Goal: Task Accomplishment & Management: Complete application form

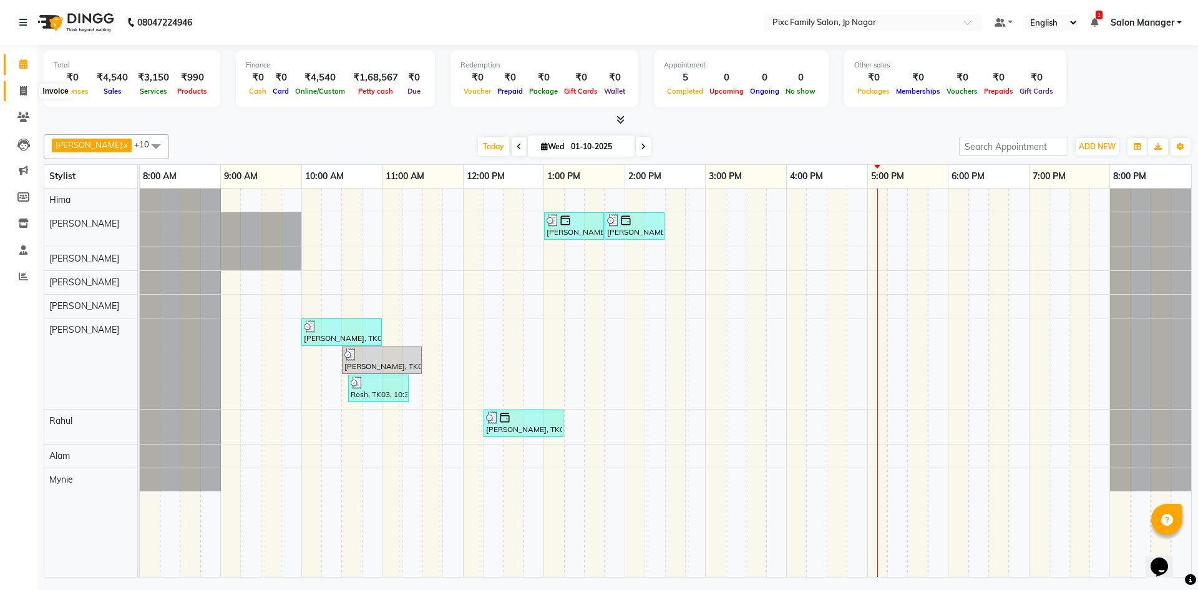
click at [20, 94] on icon at bounding box center [23, 90] width 7 height 9
select select "service"
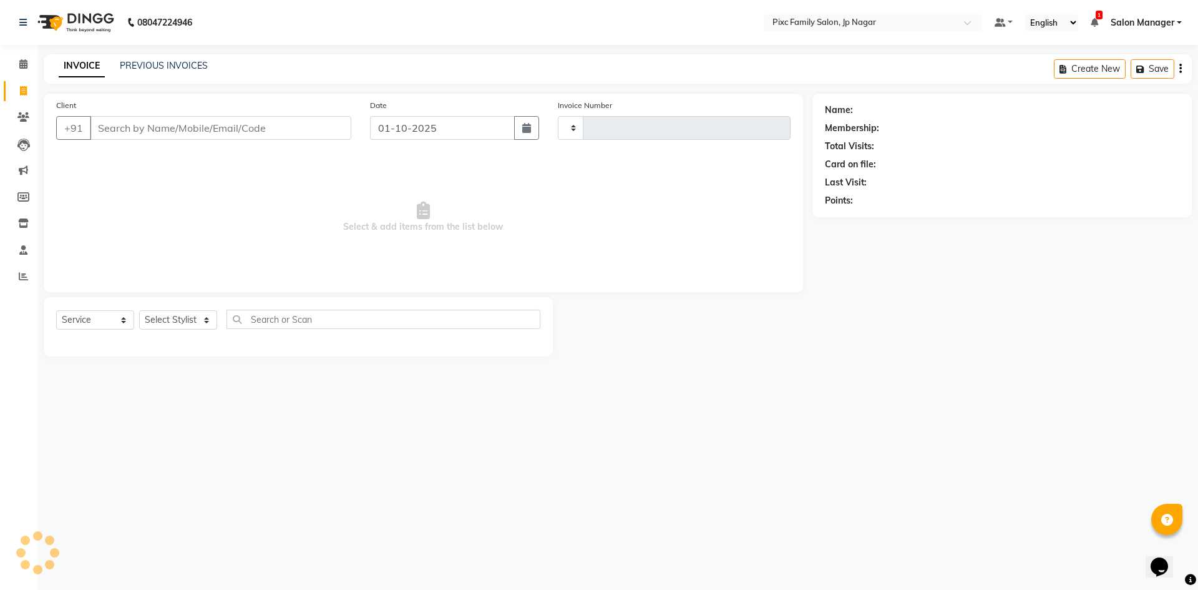
type input "0741"
select select "8432"
click at [167, 66] on link "PREVIOUS INVOICES" at bounding box center [164, 65] width 88 height 11
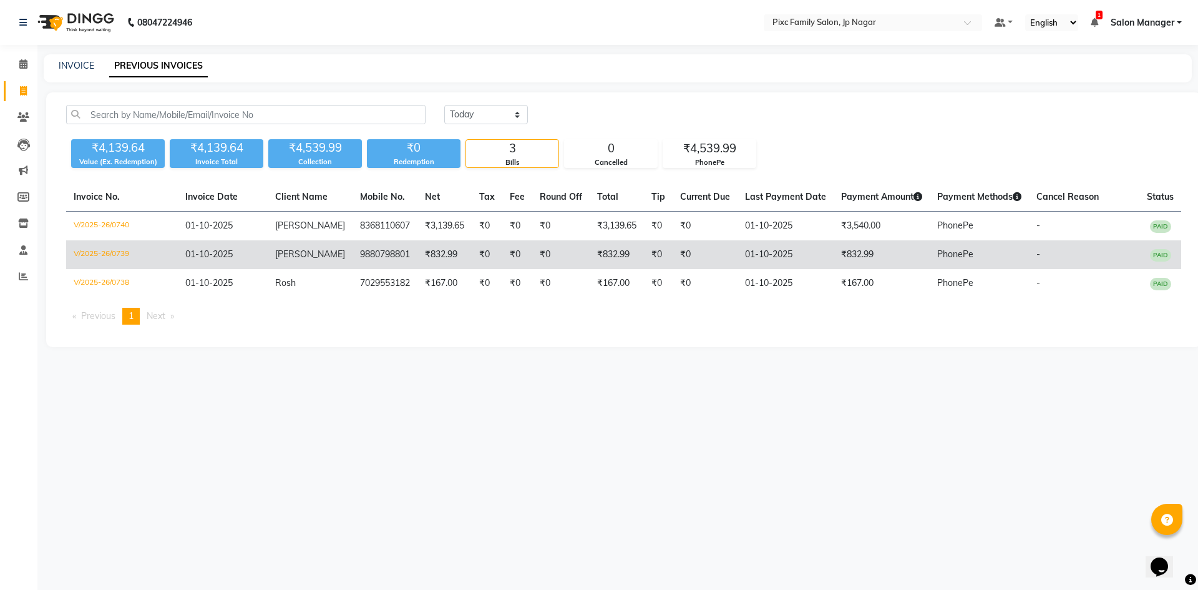
click at [599, 255] on td "₹832.99" at bounding box center [617, 254] width 54 height 29
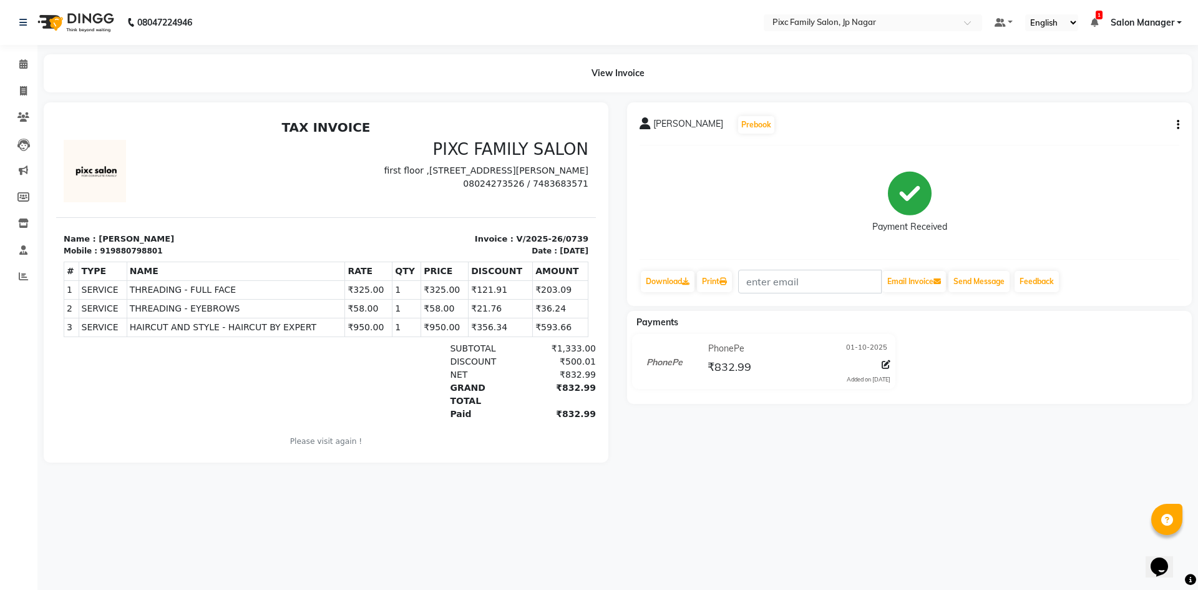
click at [1174, 124] on button "button" at bounding box center [1175, 125] width 7 height 13
click at [1099, 135] on div "Edit Item Staff" at bounding box center [1115, 133] width 85 height 16
select select
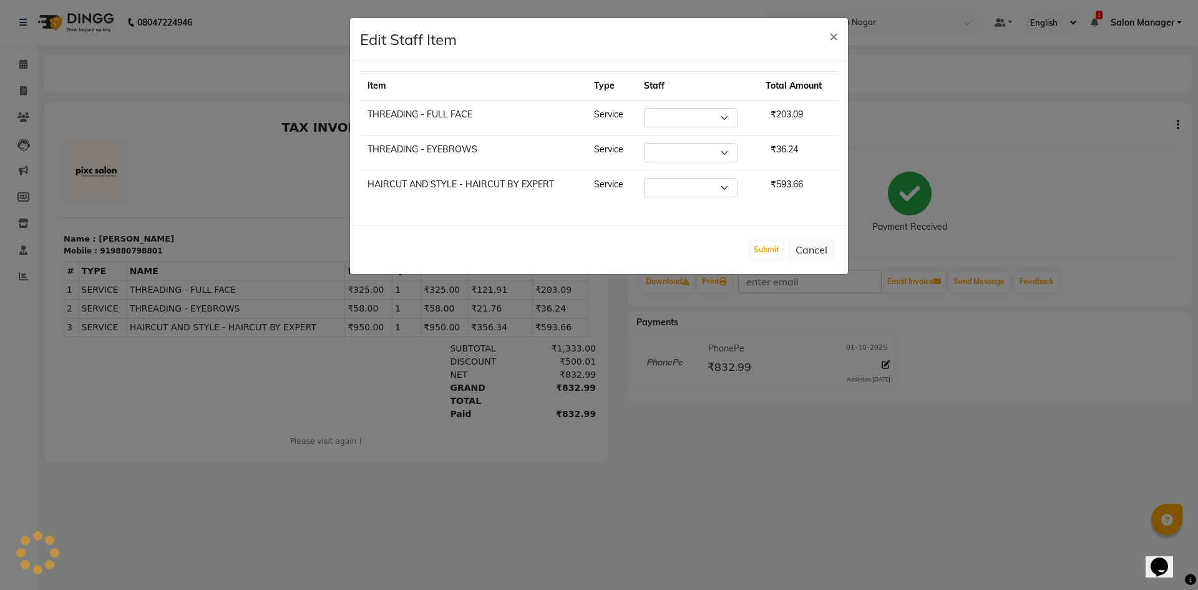
select select "84043"
click at [682, 114] on select "Select Alam ANISH BISWAKARAM Anjali Tamang BHUVANA Elisha Rai Hima Maruthi Myni…" at bounding box center [691, 117] width 94 height 19
select select "82406"
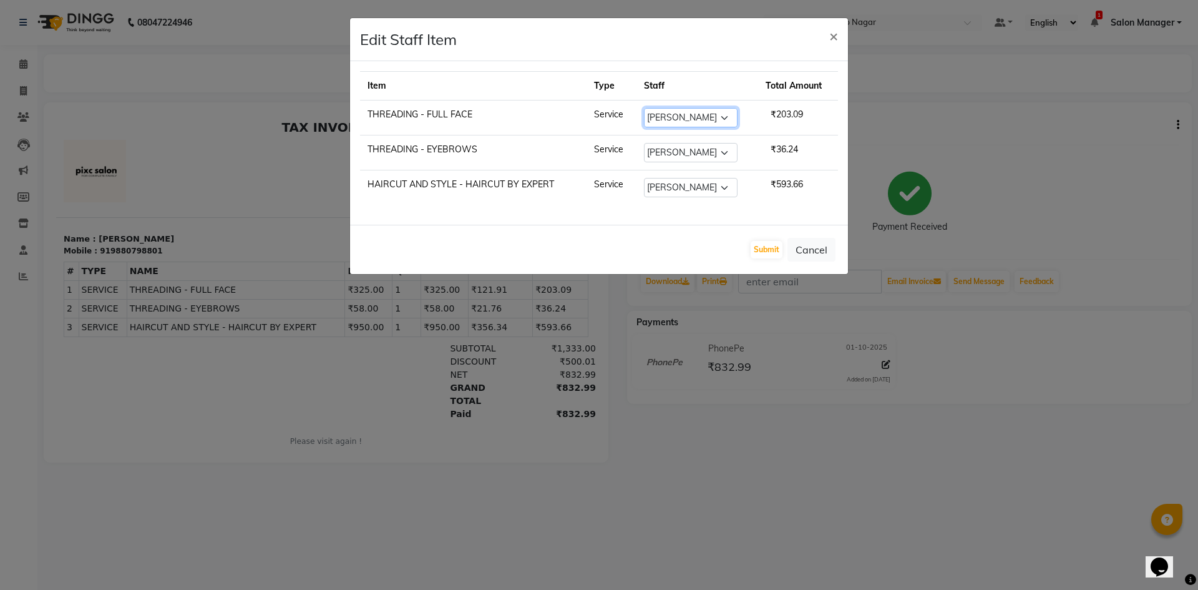
click at [644, 108] on select "Select Alam ANISH BISWAKARAM Anjali Tamang BHUVANA Elisha Rai Hima Maruthi Myni…" at bounding box center [691, 117] width 94 height 19
click at [683, 150] on select "Select Alam ANISH BISWAKARAM Anjali Tamang BHUVANA Elisha Rai Hima Maruthi Myni…" at bounding box center [691, 152] width 94 height 19
select select "82406"
click at [644, 143] on select "Select Alam ANISH BISWAKARAM Anjali Tamang BHUVANA Elisha Rai Hima Maruthi Myni…" at bounding box center [691, 152] width 94 height 19
click at [767, 246] on button "Submit" at bounding box center [767, 249] width 32 height 17
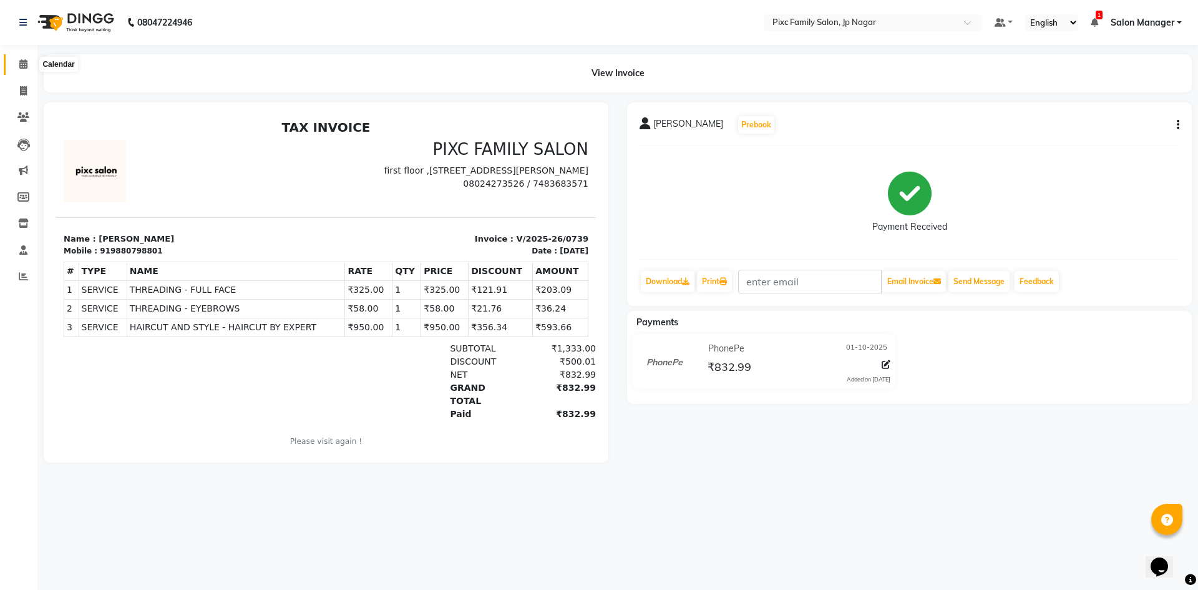
click at [25, 66] on icon at bounding box center [23, 63] width 8 height 9
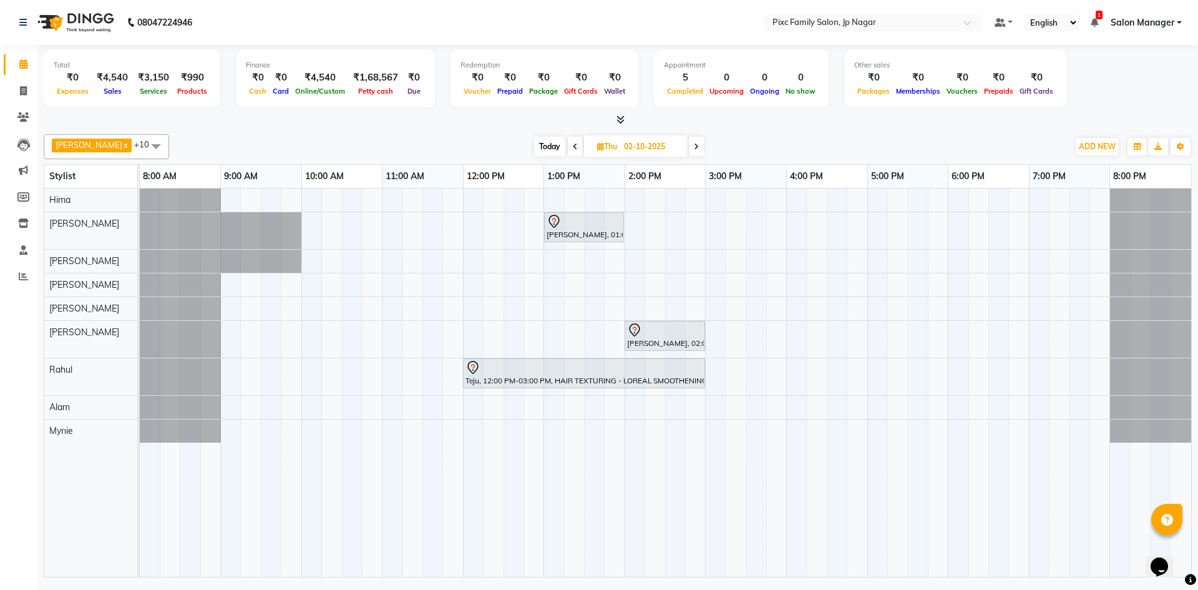
click at [540, 145] on span "Today" at bounding box center [549, 146] width 31 height 19
type input "01-10-2025"
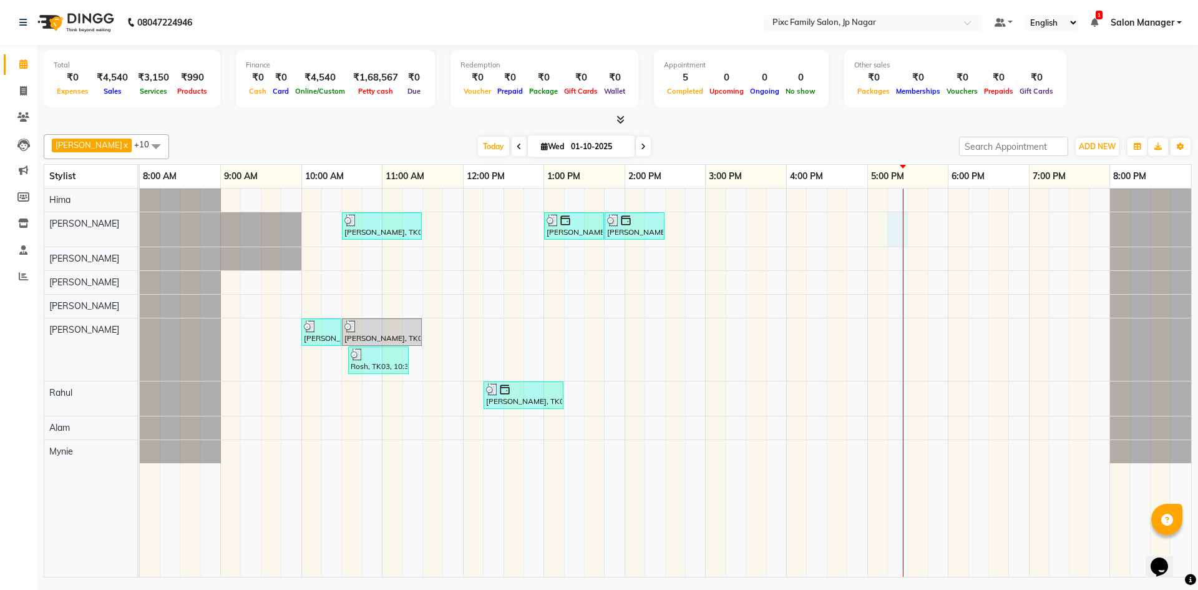
click at [906, 228] on div "Chandrika, TK02, 10:30 AM-11:30 AM, THREADING - EYEBROWS,THREADING - FULL FACE …" at bounding box center [665, 382] width 1051 height 388
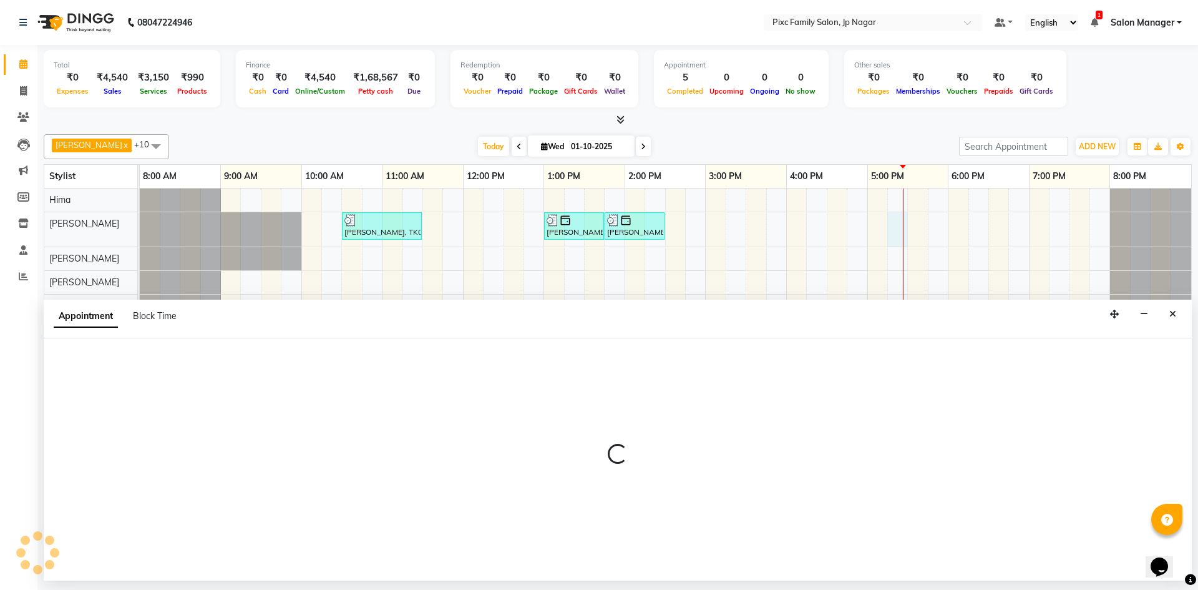
select select "82406"
select select "1035"
select select "tentative"
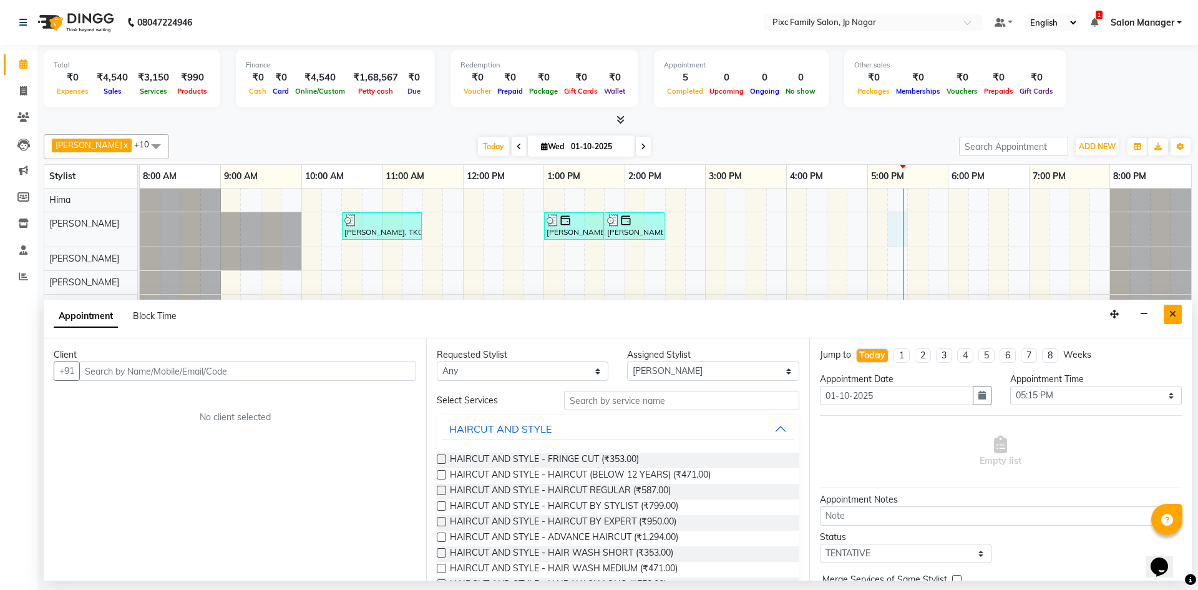
click at [1174, 315] on icon "Close" at bounding box center [1172, 313] width 7 height 9
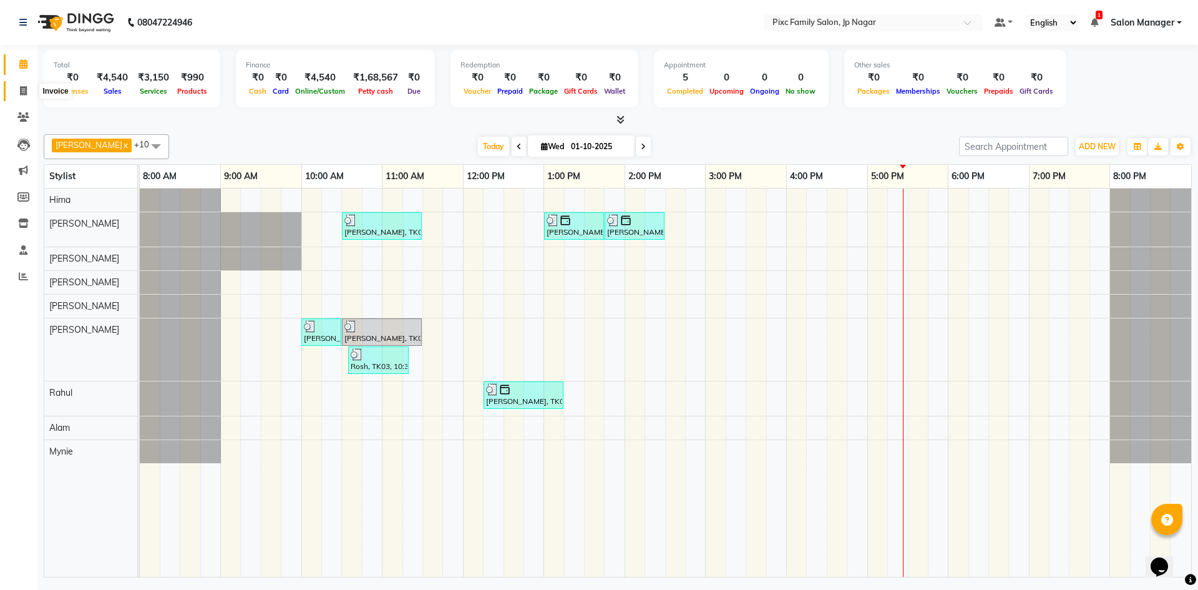
click at [25, 90] on icon at bounding box center [23, 90] width 7 height 9
select select "8432"
select select "service"
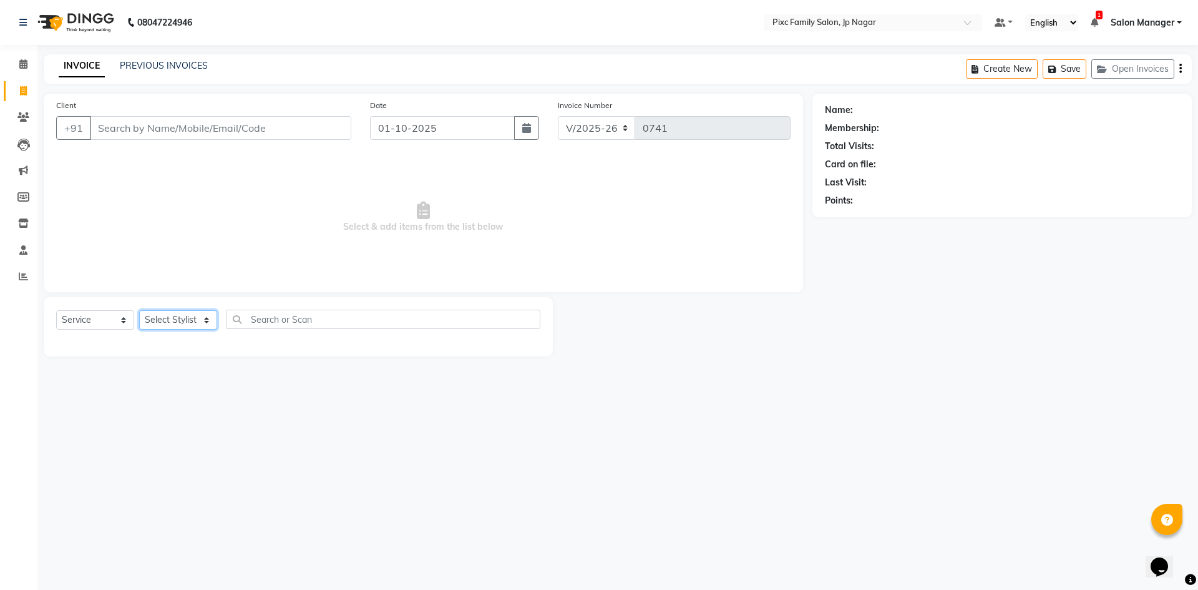
click at [167, 316] on select "Select Stylist Alam ANISH BISWAKARAM Anjali Tamang BHUVANA Elisha Rai Hima Maru…" at bounding box center [178, 319] width 78 height 19
select select "82406"
click at [139, 310] on select "Select Stylist Alam ANISH BISWAKARAM Anjali Tamang BHUVANA Elisha Rai Hima Maru…" at bounding box center [178, 319] width 78 height 19
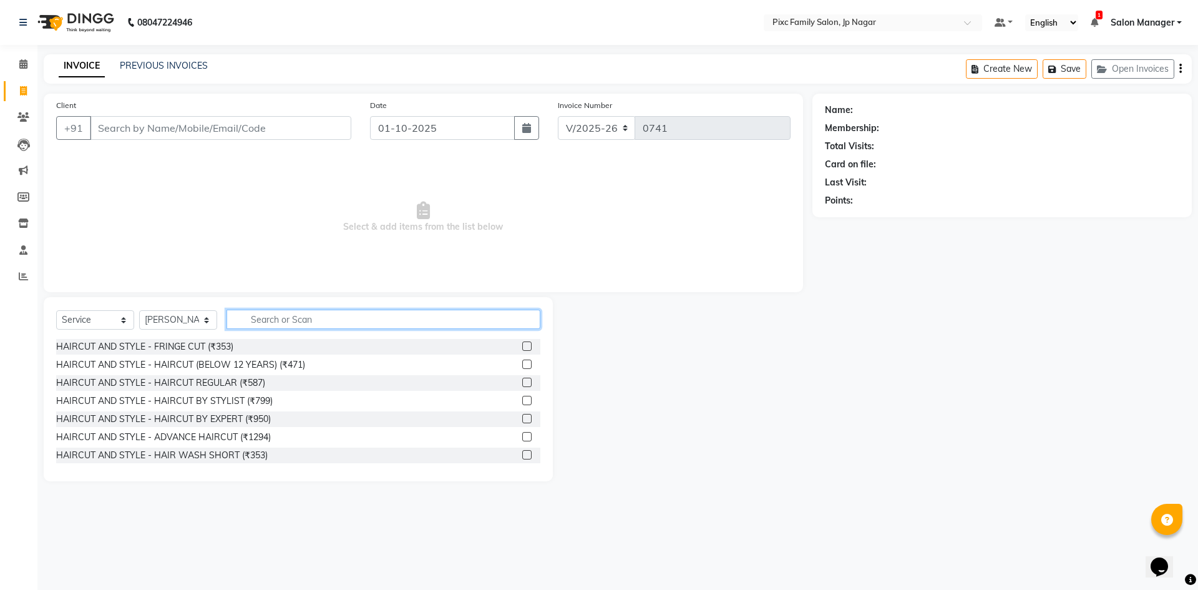
click at [258, 321] on input "text" at bounding box center [383, 318] width 314 height 19
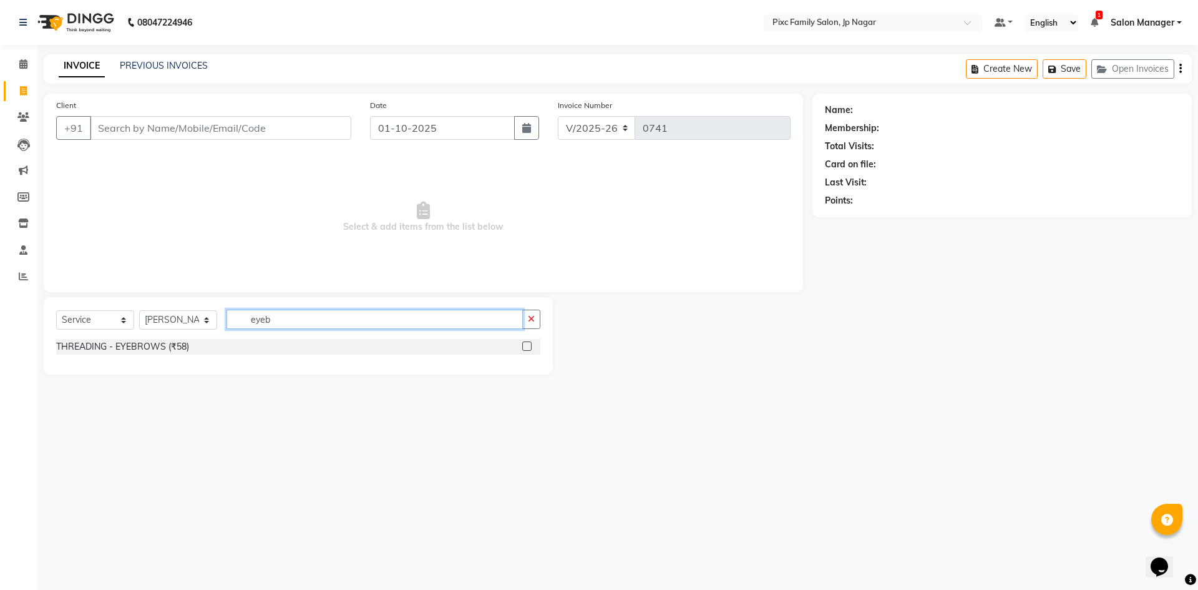
type input "eyeb"
click at [530, 346] on label at bounding box center [526, 345] width 9 height 9
click at [530, 346] on input "checkbox" at bounding box center [526, 347] width 8 height 8
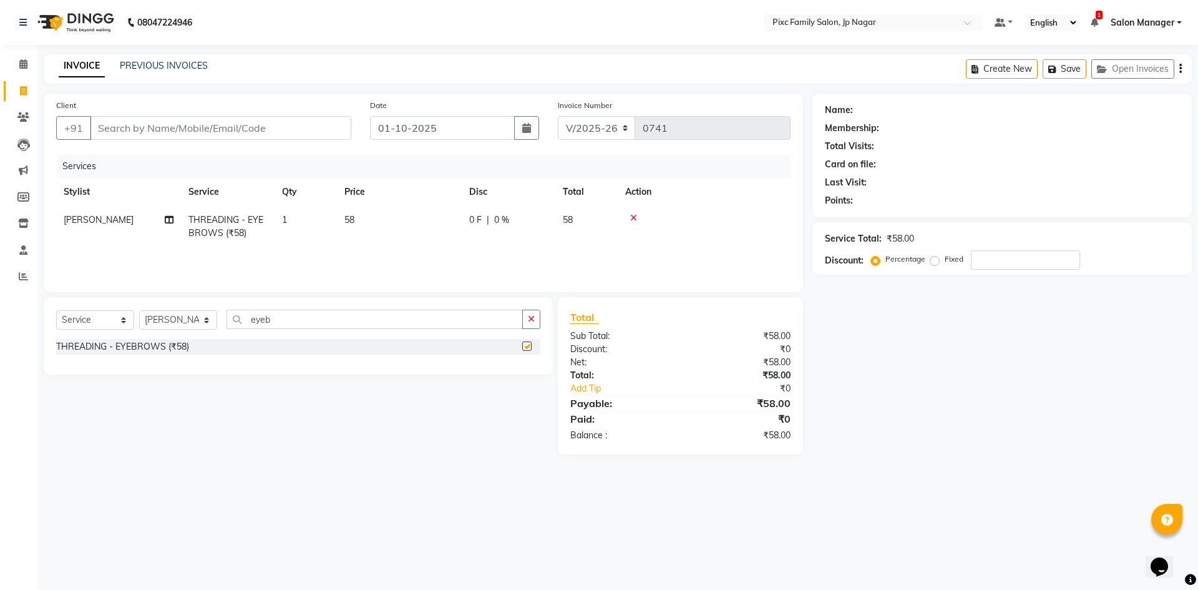
checkbox input "false"
click at [162, 328] on select "Select Stylist Alam ANISH BISWAKARAM Anjali Tamang BHUVANA Elisha Rai Hima Maru…" at bounding box center [178, 319] width 78 height 19
click at [139, 310] on select "Select Stylist Alam ANISH BISWAKARAM Anjali Tamang BHUVANA Elisha Rai Hima Maru…" at bounding box center [178, 319] width 78 height 19
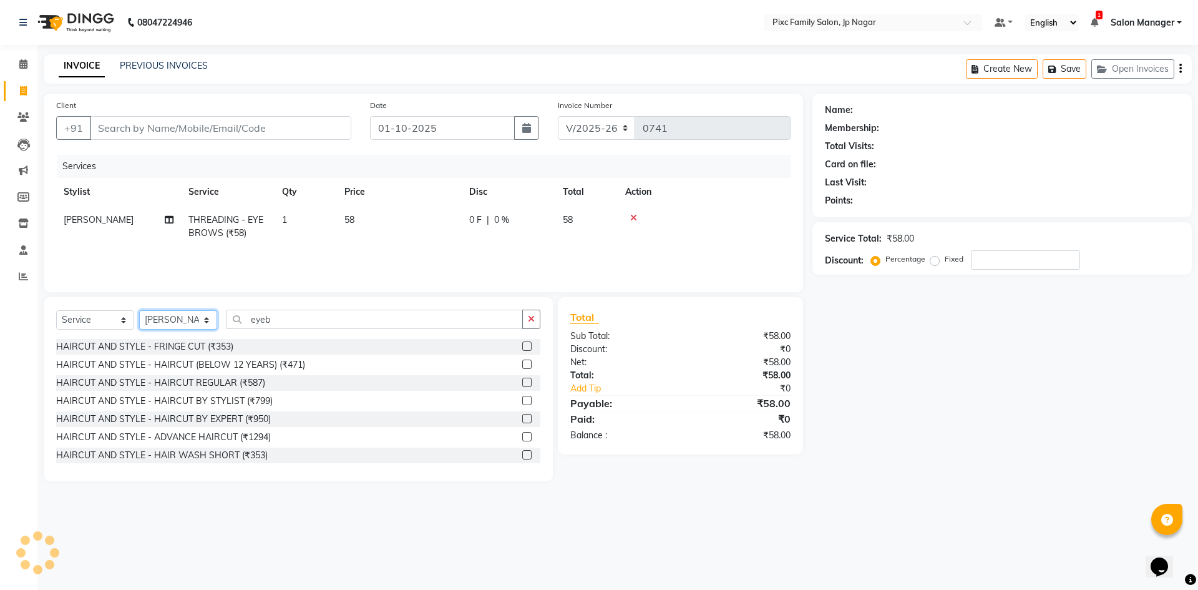
click at [180, 321] on select "Select Stylist Alam ANISH BISWAKARAM Anjali Tamang BHUVANA Elisha Rai Hima Maru…" at bounding box center [178, 319] width 78 height 19
select select "87263"
click at [139, 310] on select "Select Stylist Alam ANISH BISWAKARAM Anjali Tamang BHUVANA Elisha Rai Hima Maru…" at bounding box center [178, 319] width 78 height 19
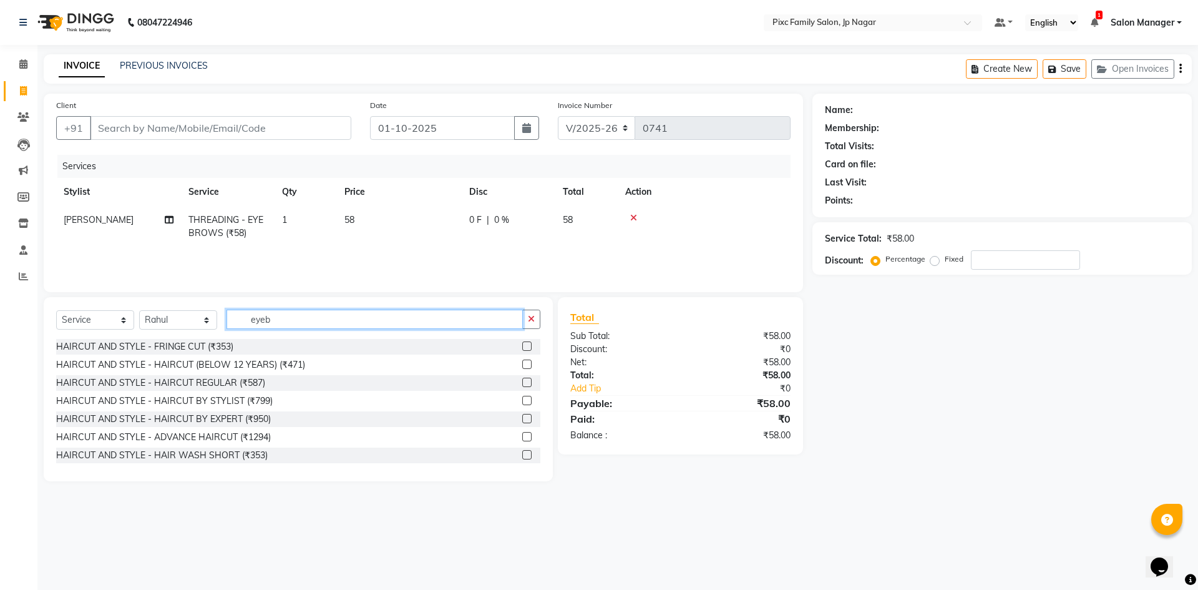
drag, startPoint x: 284, startPoint y: 318, endPoint x: 225, endPoint y: 321, distance: 58.8
click at [225, 321] on div "Select Service Product Membership Package Voucher Prepaid Gift Card Select Styl…" at bounding box center [298, 323] width 484 height 29
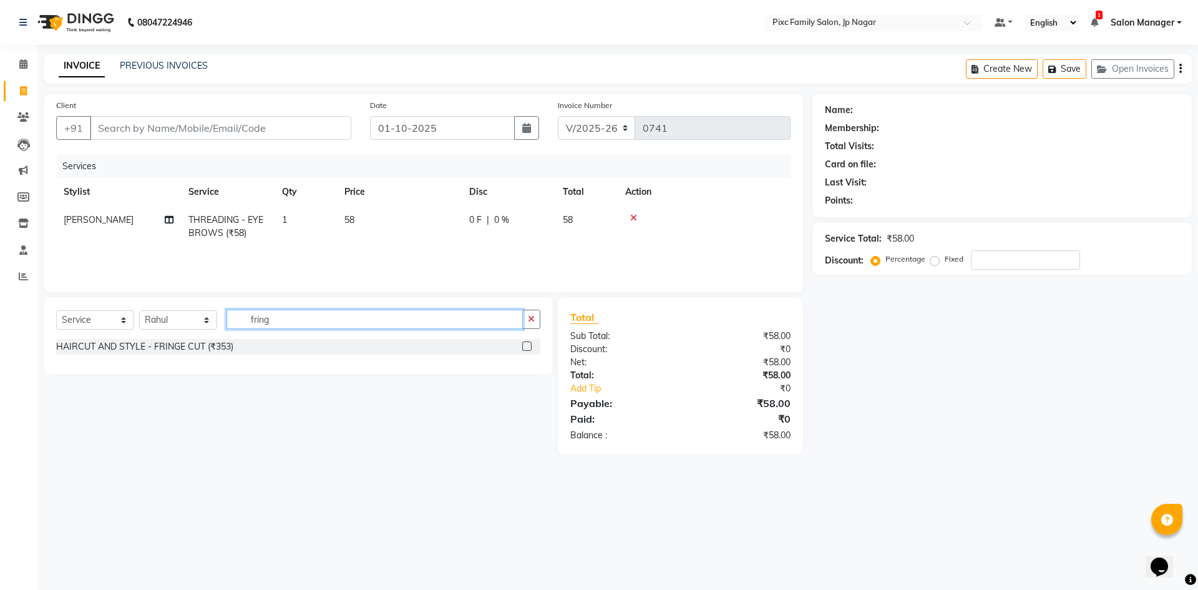
type input "fring"
click at [526, 350] on label at bounding box center [526, 345] width 9 height 9
click at [526, 350] on input "checkbox" at bounding box center [526, 347] width 8 height 8
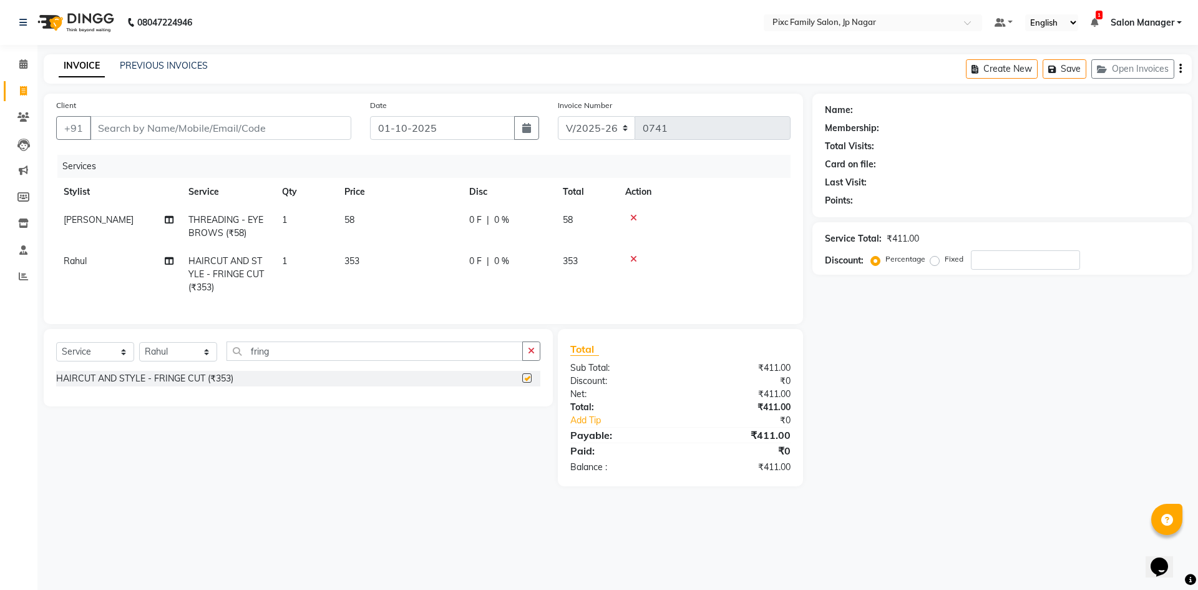
checkbox input "false"
click at [178, 361] on select "Select Stylist Alam ANISH BISWAKARAM Anjali Tamang BHUVANA Elisha Rai Hima Maru…" at bounding box center [178, 351] width 78 height 19
click at [139, 351] on select "Select Stylist Alam ANISH BISWAKARAM Anjali Tamang BHUVANA Elisha Rai Hima Maru…" at bounding box center [178, 351] width 78 height 19
drag, startPoint x: 297, startPoint y: 358, endPoint x: 167, endPoint y: 330, distance: 133.4
click at [167, 330] on div "Client +91 Date 01-10-2025 Invoice Number V/2025 V/2025-26 0741 Services Stylis…" at bounding box center [423, 290] width 778 height 392
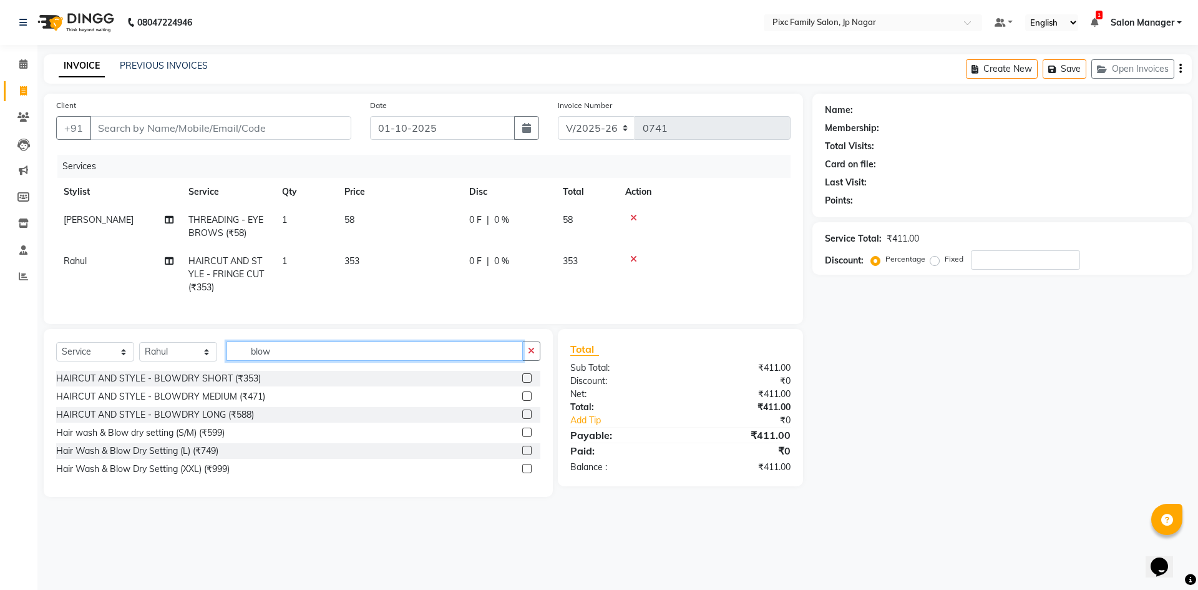
type input "blow"
click at [528, 401] on label at bounding box center [526, 395] width 9 height 9
click at [528, 401] on input "checkbox" at bounding box center [526, 396] width 8 height 8
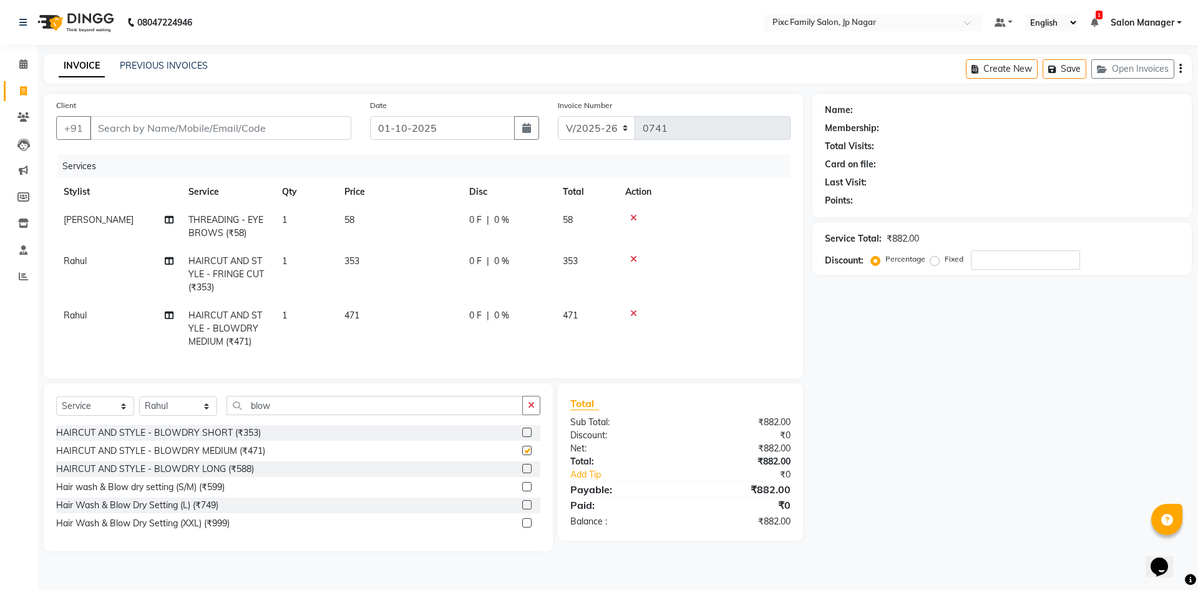
checkbox input "false"
click at [140, 124] on input "Client" at bounding box center [220, 128] width 261 height 24
type input "7"
type input "0"
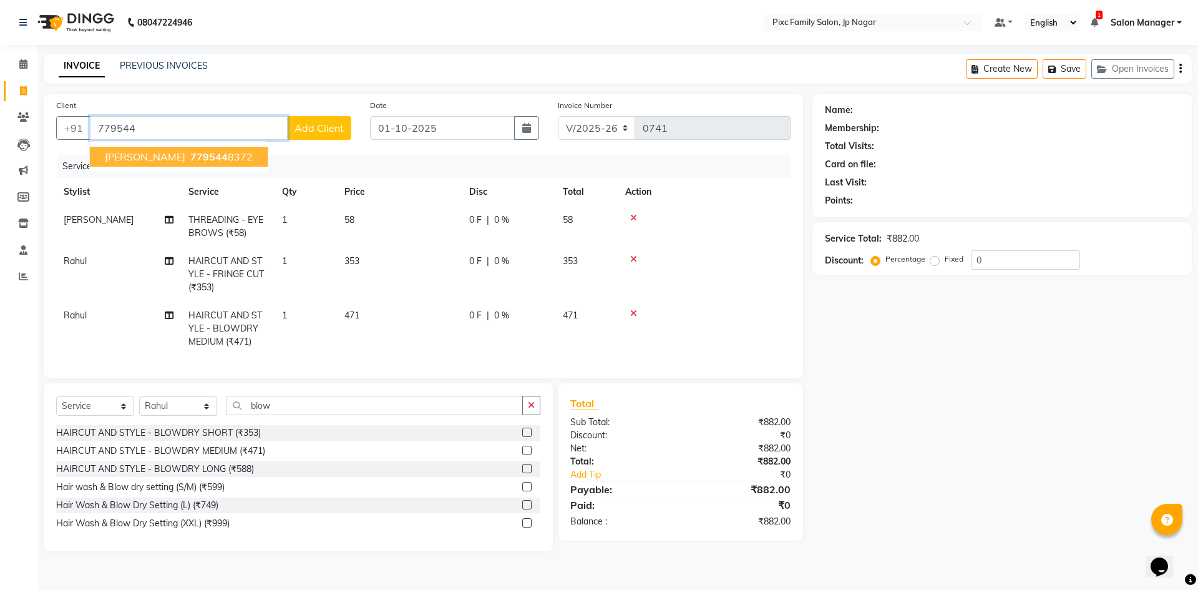
click at [190, 155] on span "779544" at bounding box center [208, 156] width 37 height 12
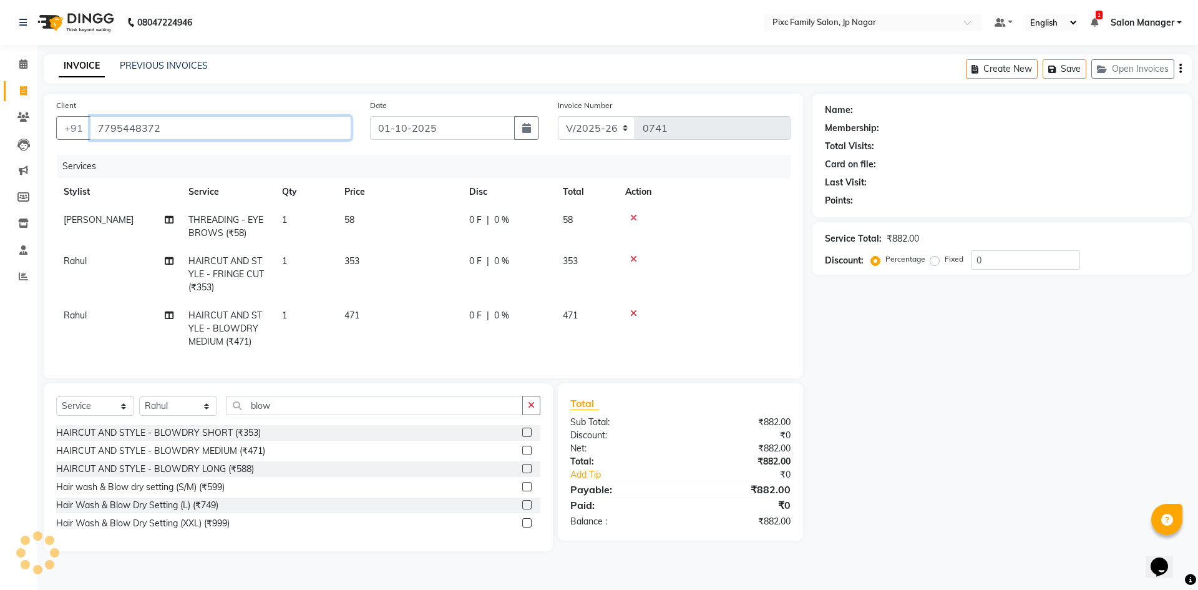
type input "7795448372"
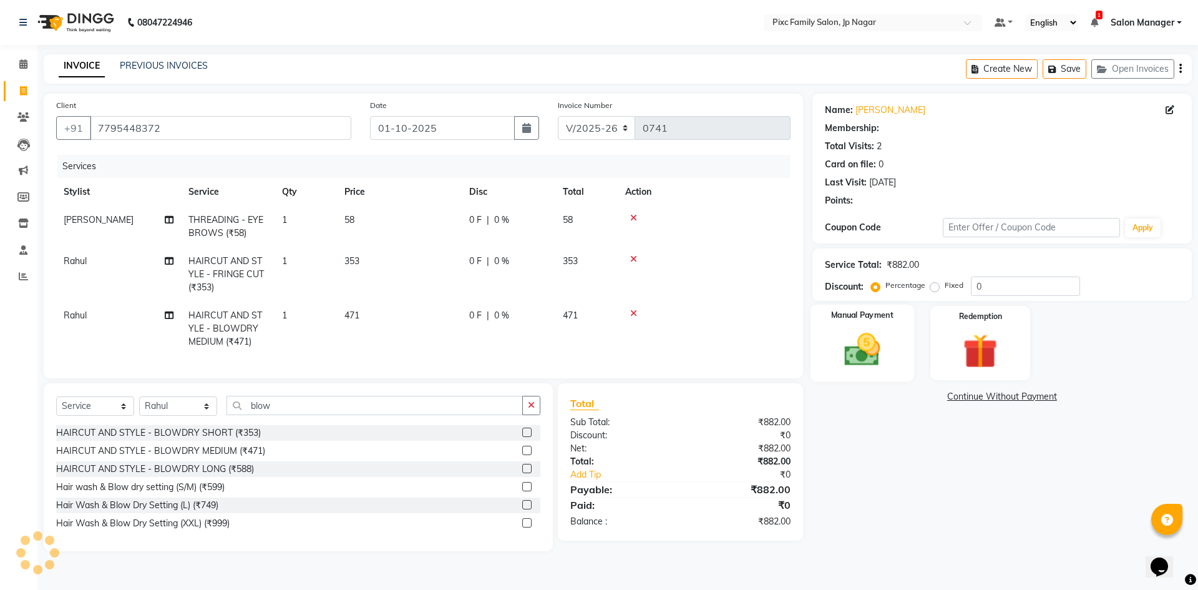
click at [888, 343] on img at bounding box center [862, 349] width 58 height 41
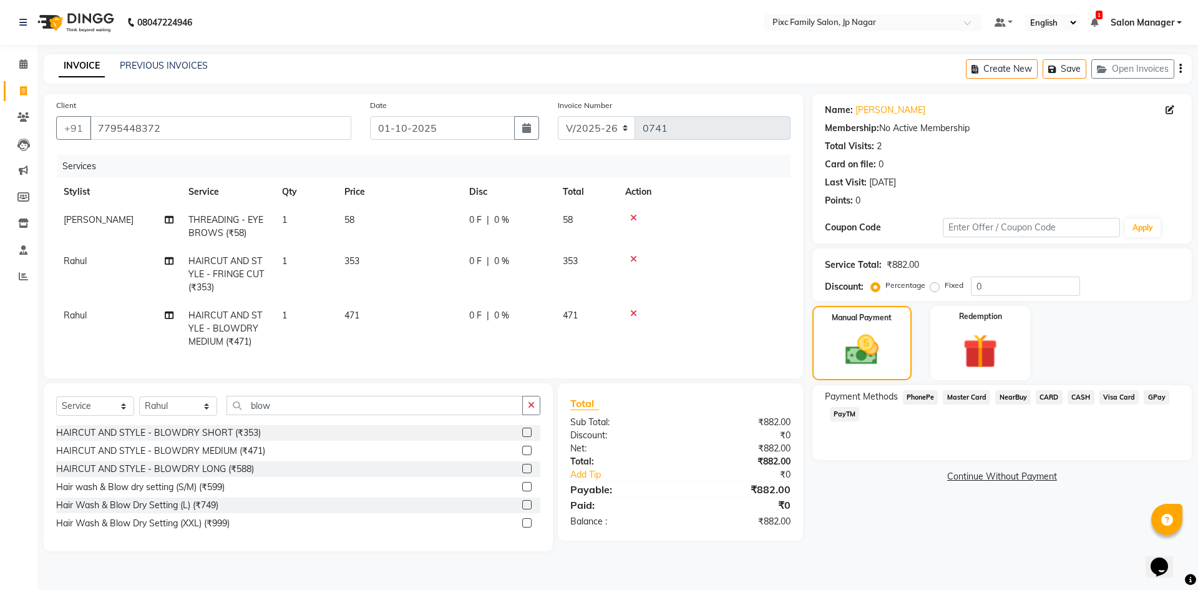
click at [928, 399] on span "PhonePe" at bounding box center [921, 397] width 36 height 14
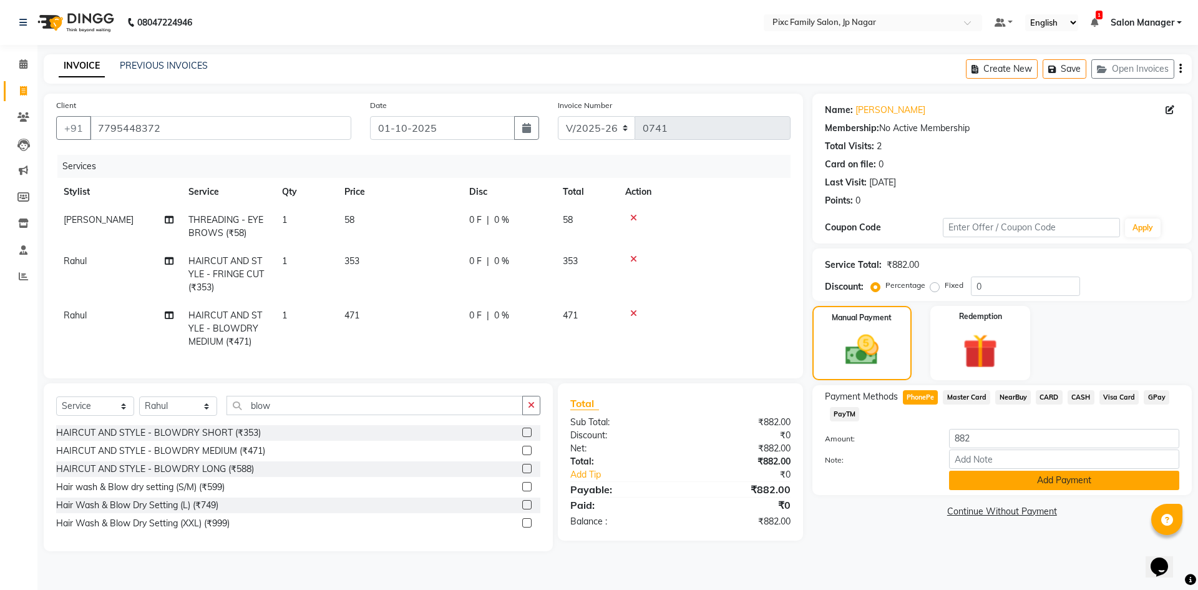
click at [1083, 480] on button "Add Payment" at bounding box center [1064, 479] width 230 height 19
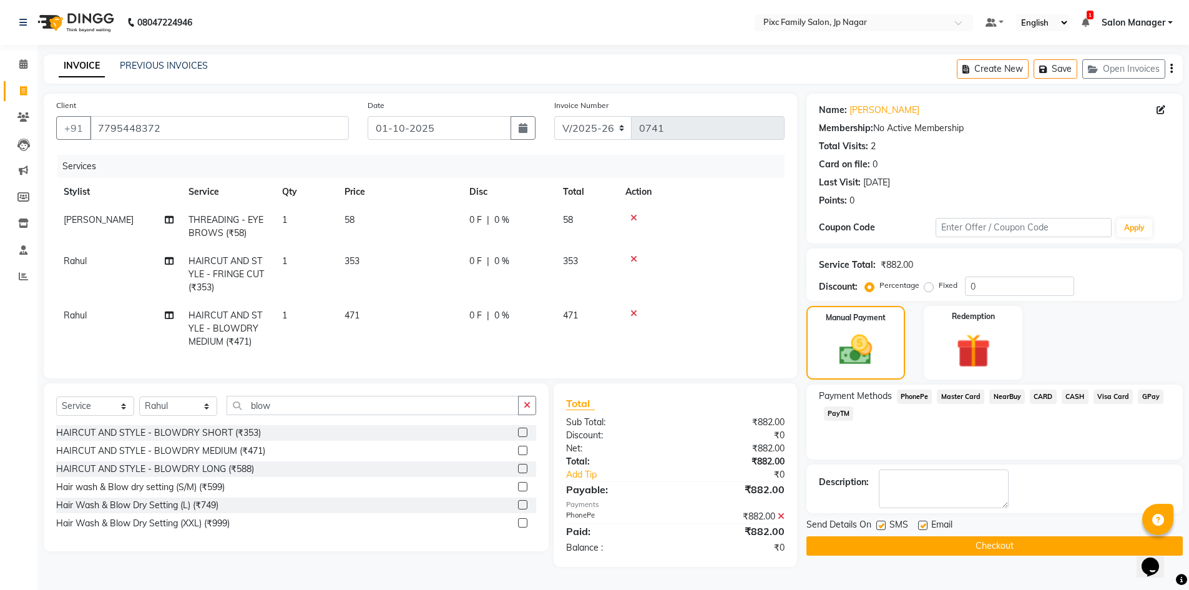
scroll to position [5, 0]
click at [998, 542] on button "Checkout" at bounding box center [994, 545] width 376 height 19
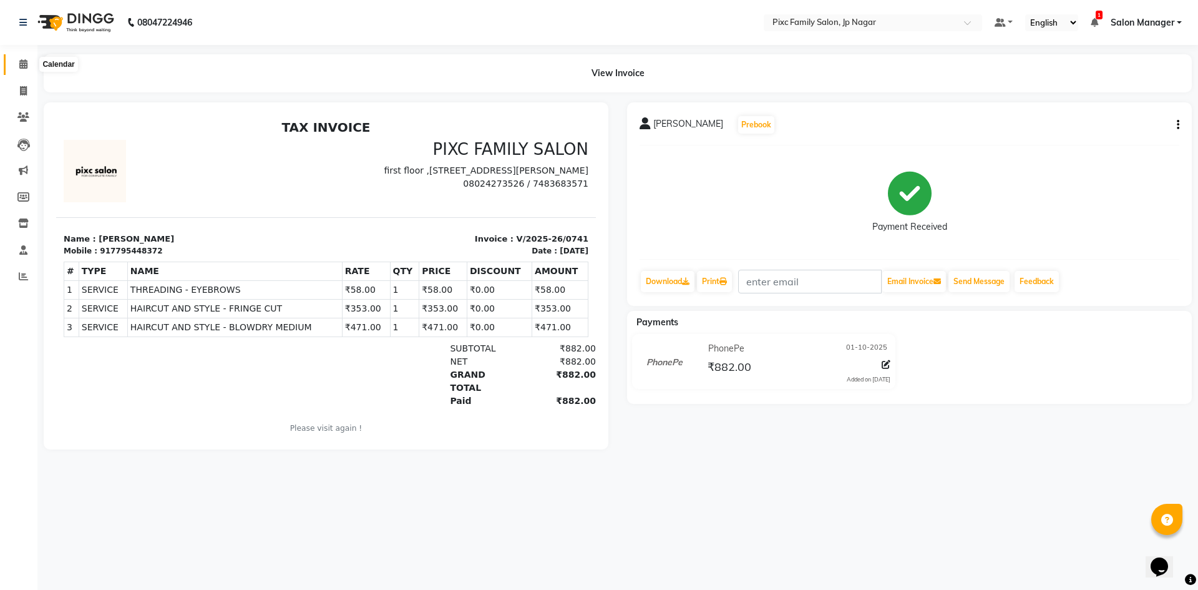
click at [23, 64] on icon at bounding box center [23, 63] width 8 height 9
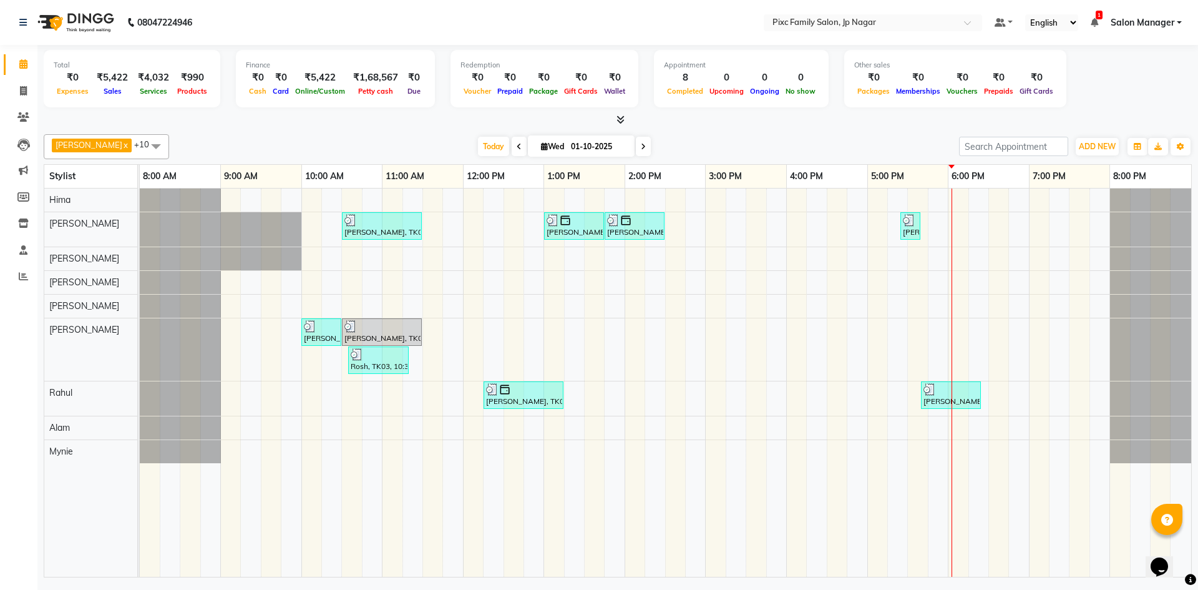
click at [641, 148] on icon at bounding box center [643, 146] width 5 height 7
type input "02-10-2025"
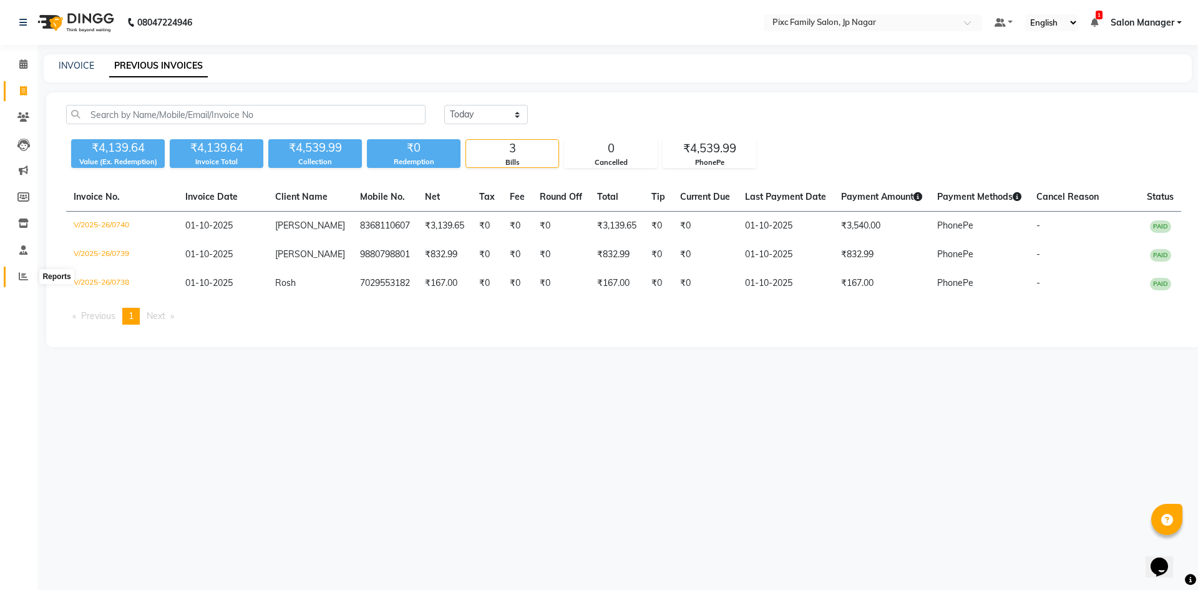
click at [29, 271] on span at bounding box center [23, 277] width 22 height 14
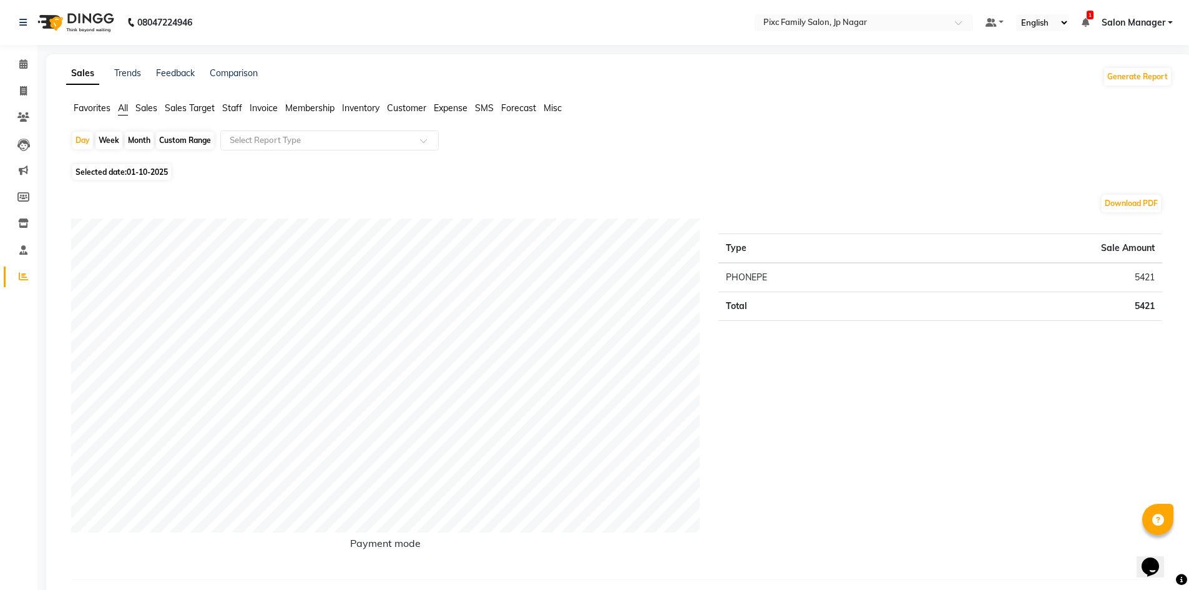
click at [183, 139] on div "Custom Range" at bounding box center [185, 140] width 58 height 17
select select "10"
select select "2025"
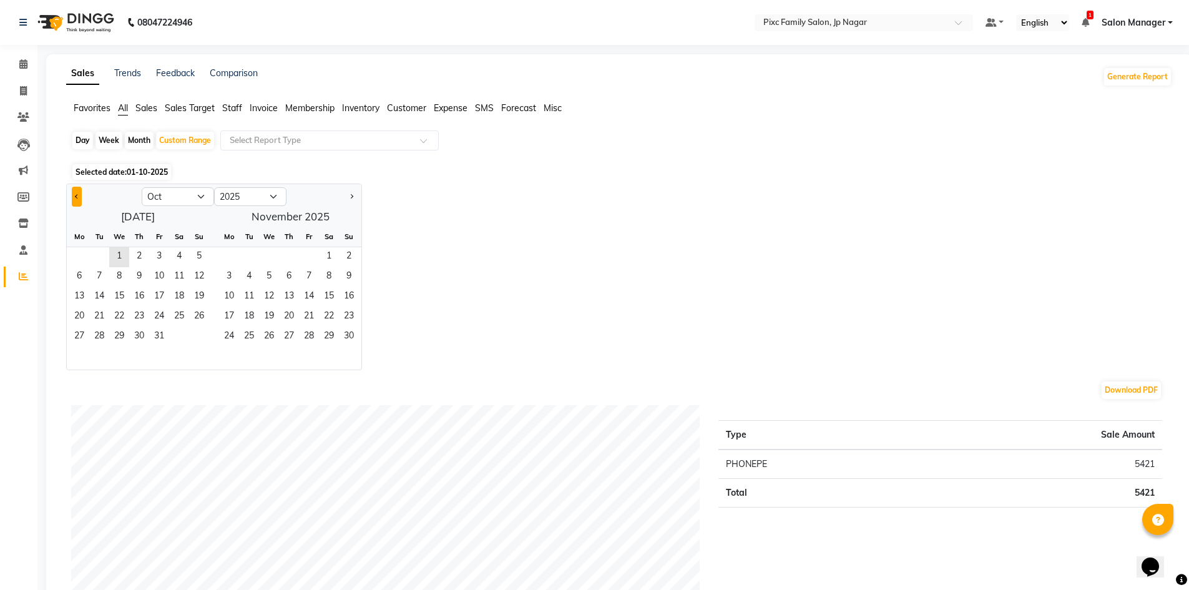
click at [73, 191] on button "Previous month" at bounding box center [77, 197] width 10 height 20
select select "9"
click at [80, 251] on span "1" at bounding box center [79, 257] width 20 height 20
click at [104, 340] on span "30" at bounding box center [99, 337] width 20 height 20
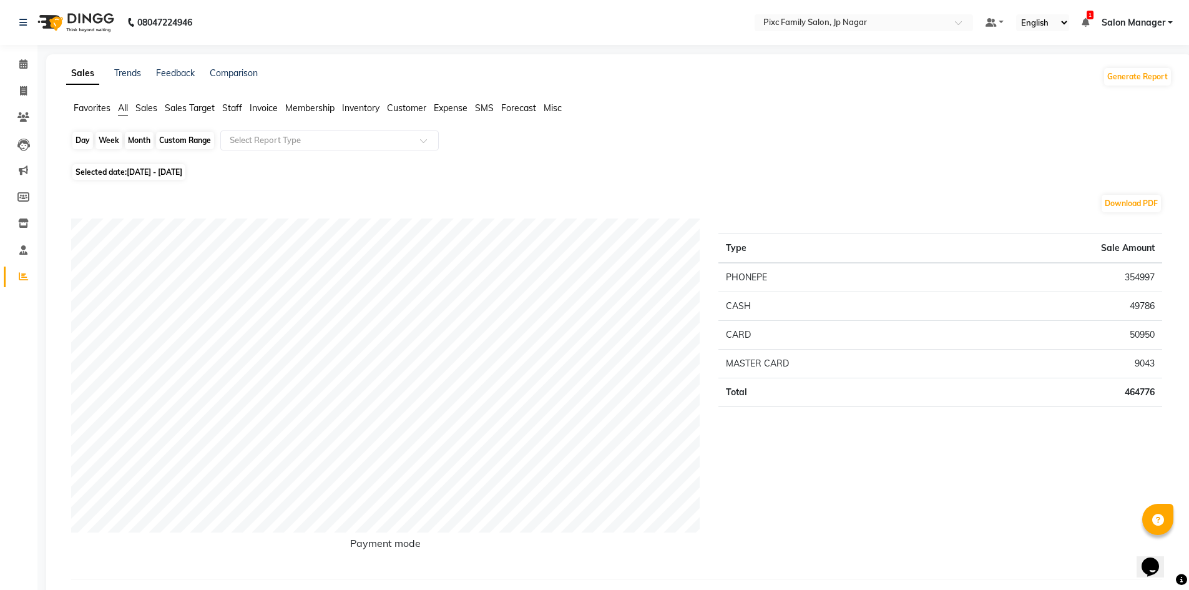
click at [173, 141] on div "Custom Range" at bounding box center [185, 140] width 58 height 17
select select "9"
select select "2025"
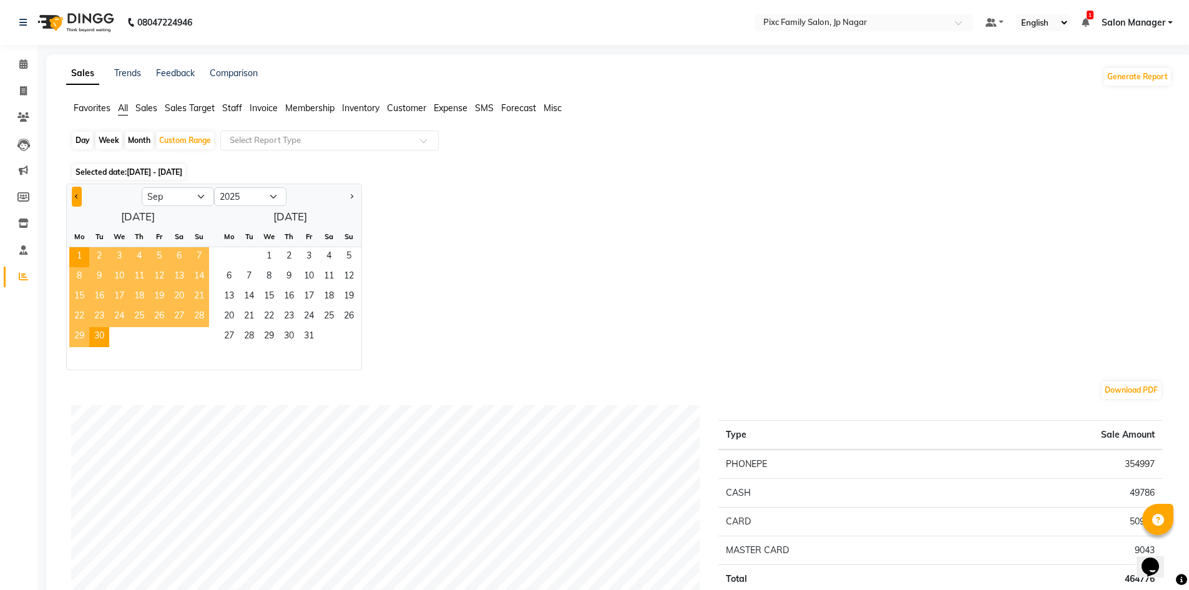
click at [75, 196] on span "Previous month" at bounding box center [77, 195] width 4 height 4
select select "8"
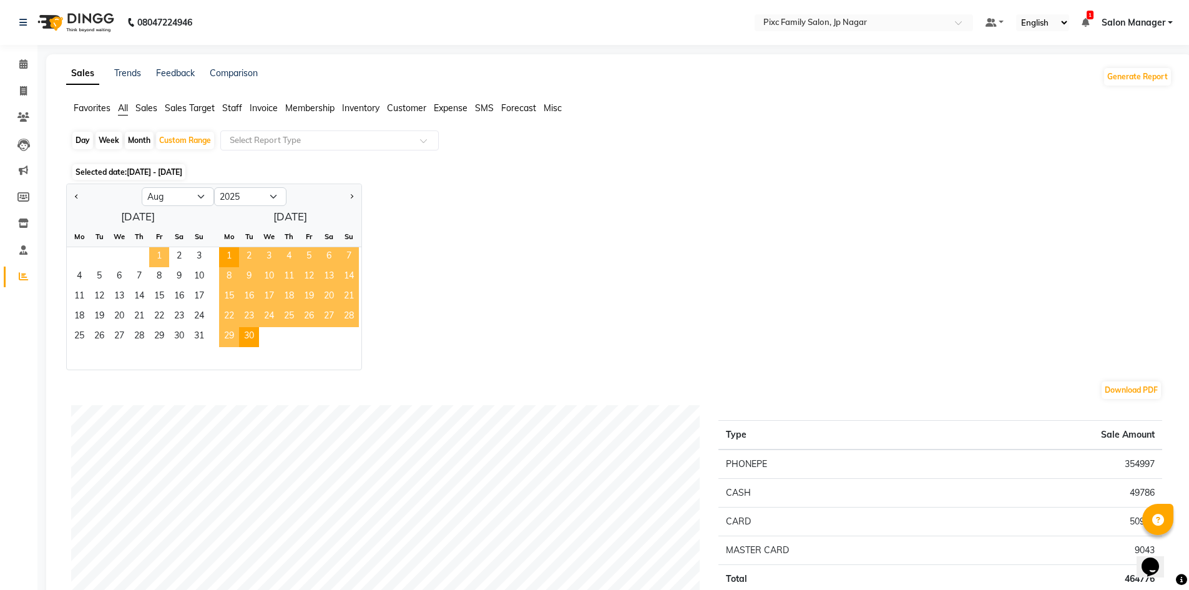
click at [158, 255] on span "1" at bounding box center [159, 257] width 20 height 20
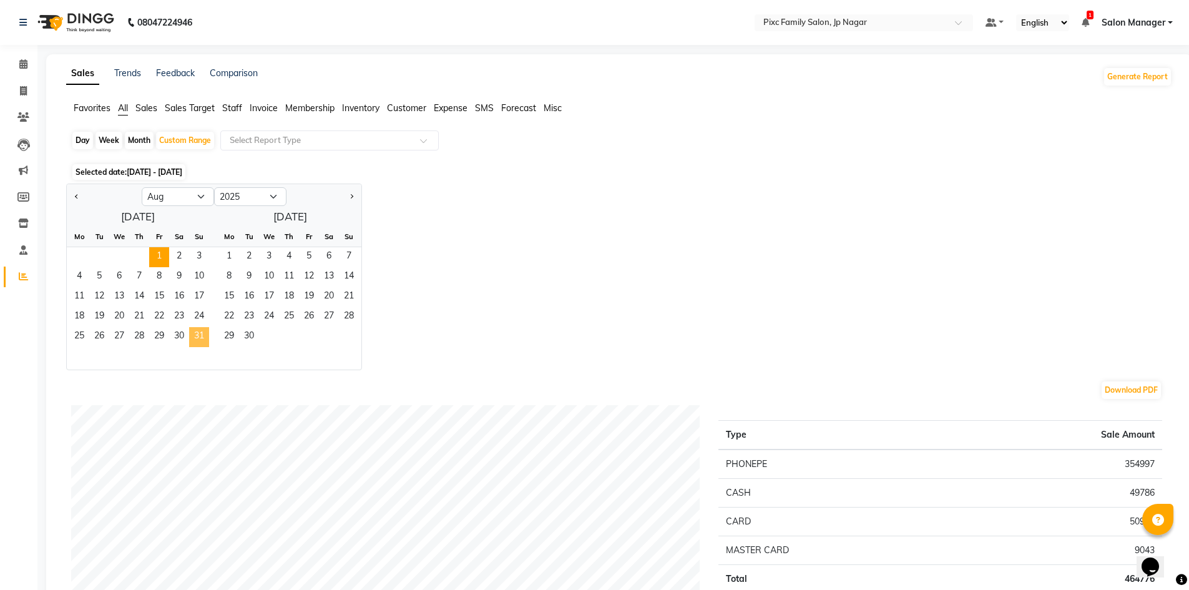
click at [202, 334] on span "31" at bounding box center [199, 337] width 20 height 20
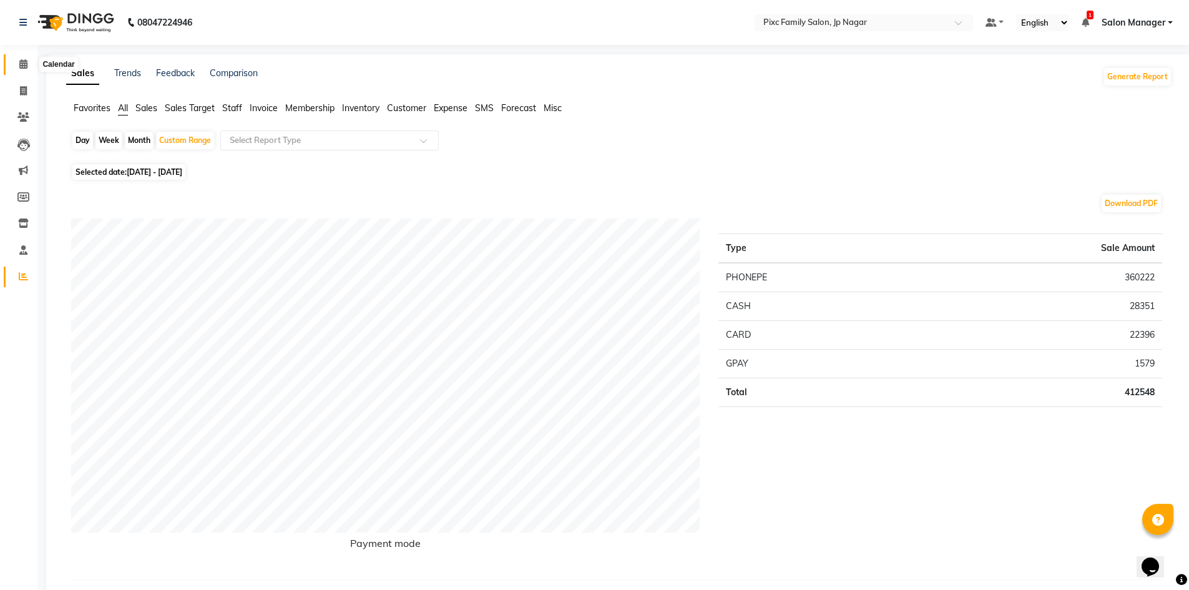
click at [23, 59] on span at bounding box center [23, 64] width 22 height 14
